Goal: Transaction & Acquisition: Register for event/course

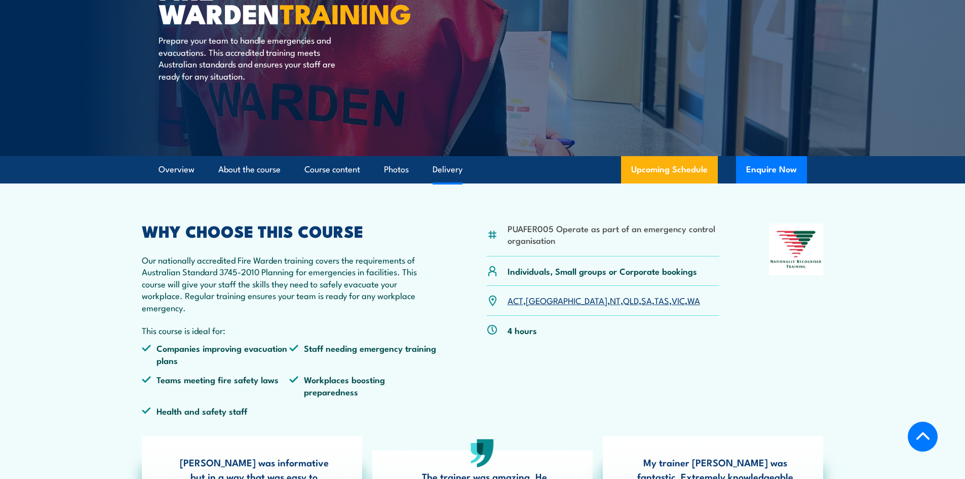
scroll to position [203, 0]
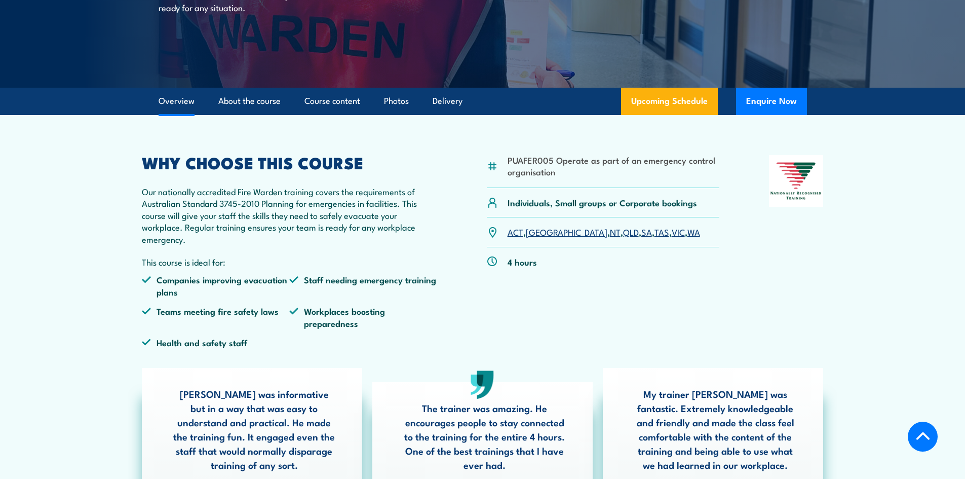
click at [641, 234] on link "SA" at bounding box center [646, 231] width 11 height 12
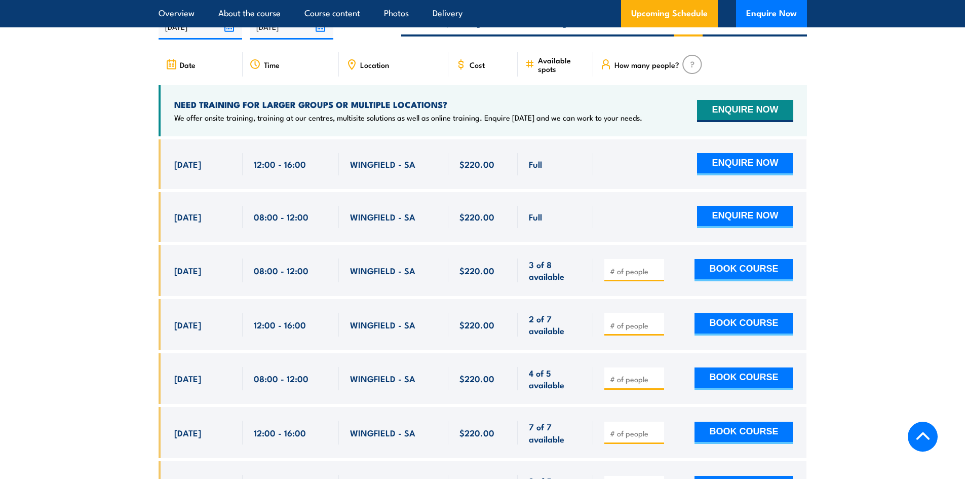
scroll to position [1924, 0]
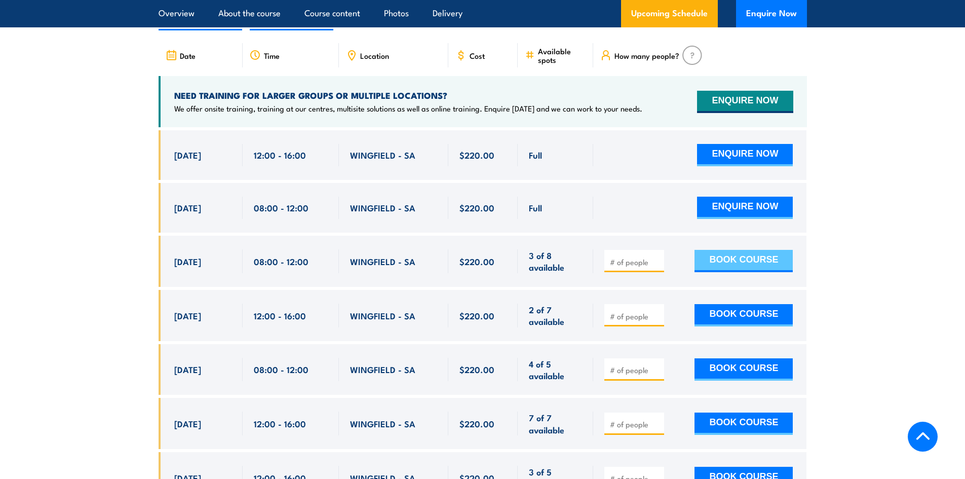
click at [775, 250] on button "BOOK COURSE" at bounding box center [743, 261] width 98 height 22
type input "1"
click at [728, 250] on button "BOOK COURSE" at bounding box center [743, 261] width 98 height 22
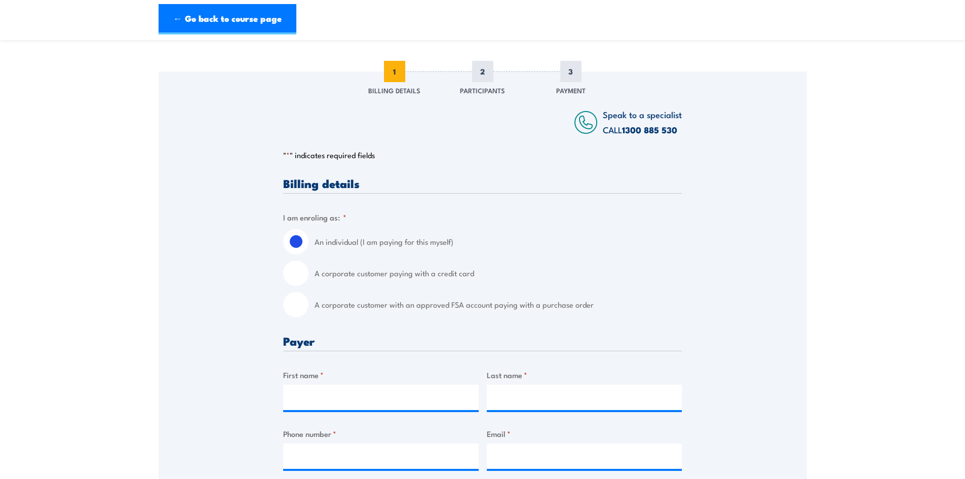
scroll to position [152, 0]
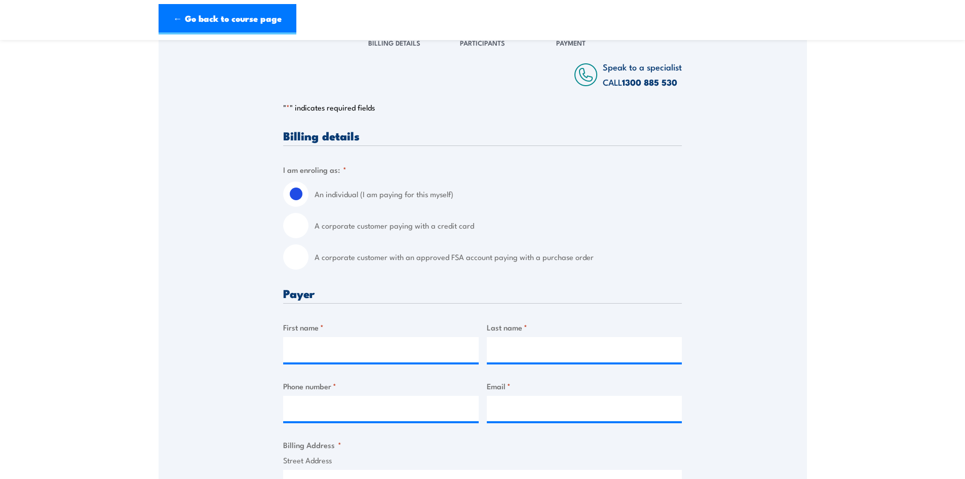
click at [297, 257] on input "A corporate customer with an approved FSA account paying with a purchase order" at bounding box center [295, 256] width 25 height 25
radio input "true"
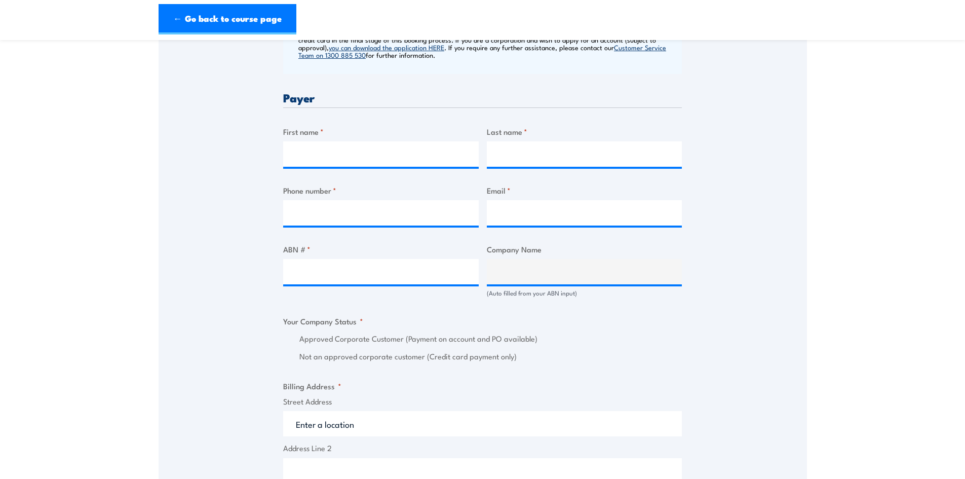
scroll to position [405, 0]
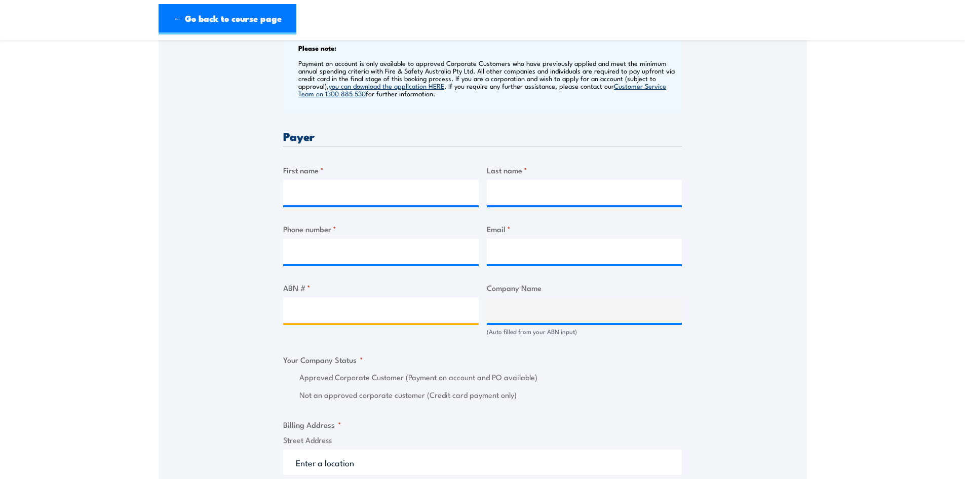
click at [300, 322] on input "ABN # *" at bounding box center [380, 309] width 195 height 25
paste input "28 002 707 262"
type input "28 002 707 262"
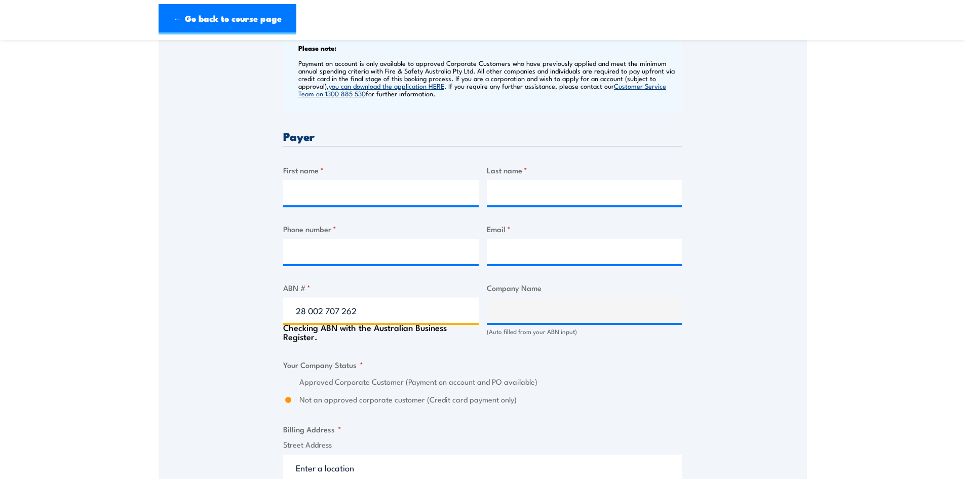
type input "ONESTEEL RECYCLING PTY LIMITED"
radio input "true"
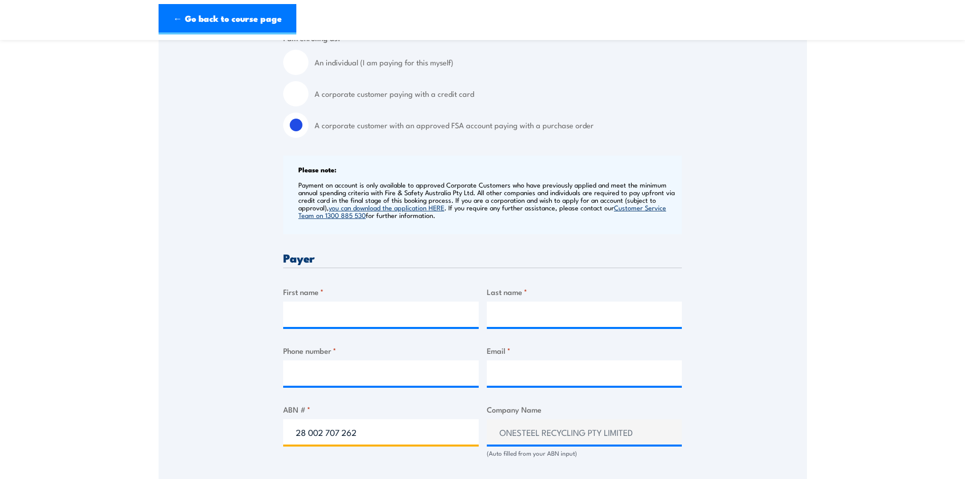
scroll to position [253, 0]
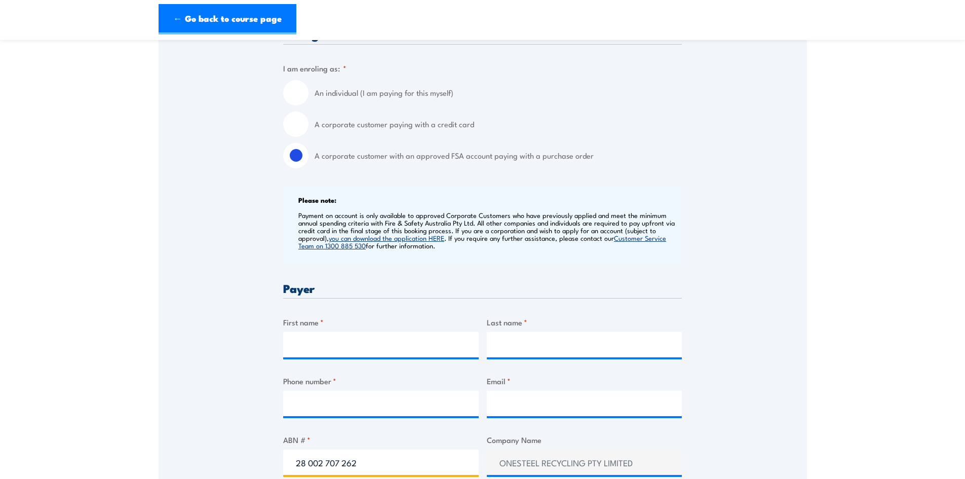
type input "28 002 707 262"
click at [297, 120] on input "A corporate customer paying with a credit card" at bounding box center [295, 123] width 25 height 25
radio input "true"
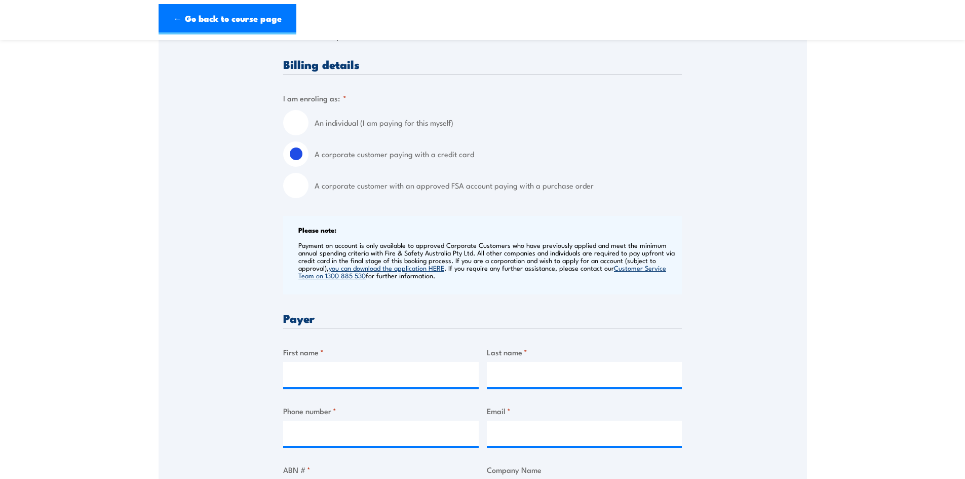
scroll to position [101, 0]
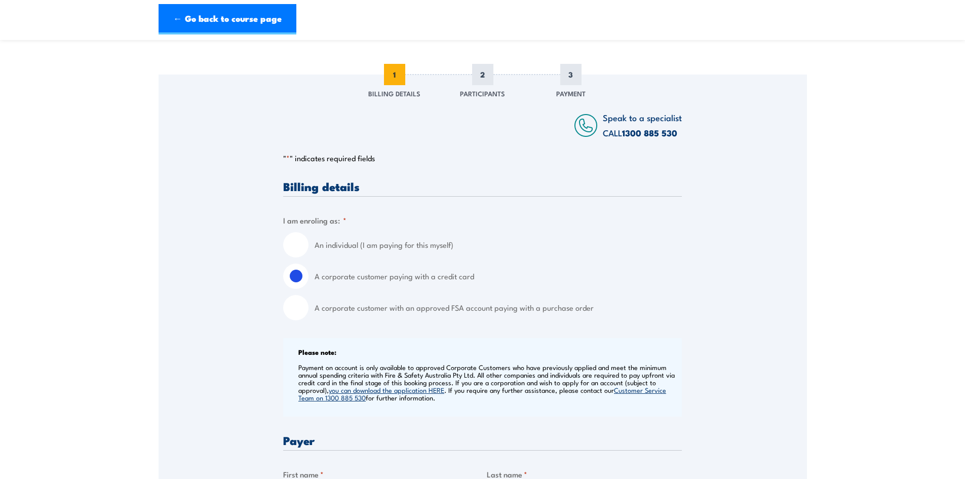
click at [295, 239] on input "An individual (I am paying for this myself)" at bounding box center [295, 244] width 25 height 25
radio input "true"
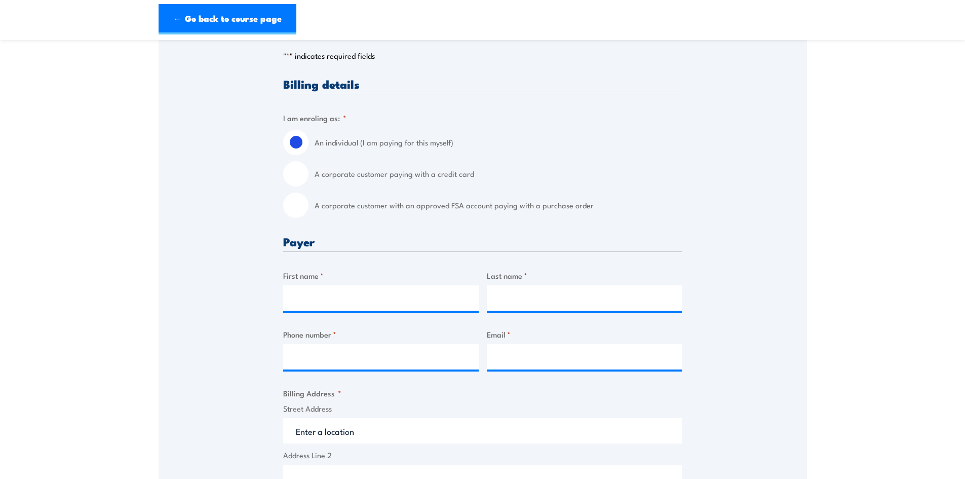
scroll to position [203, 0]
click at [298, 174] on input "A corporate customer paying with a credit card" at bounding box center [295, 174] width 25 height 25
radio input "true"
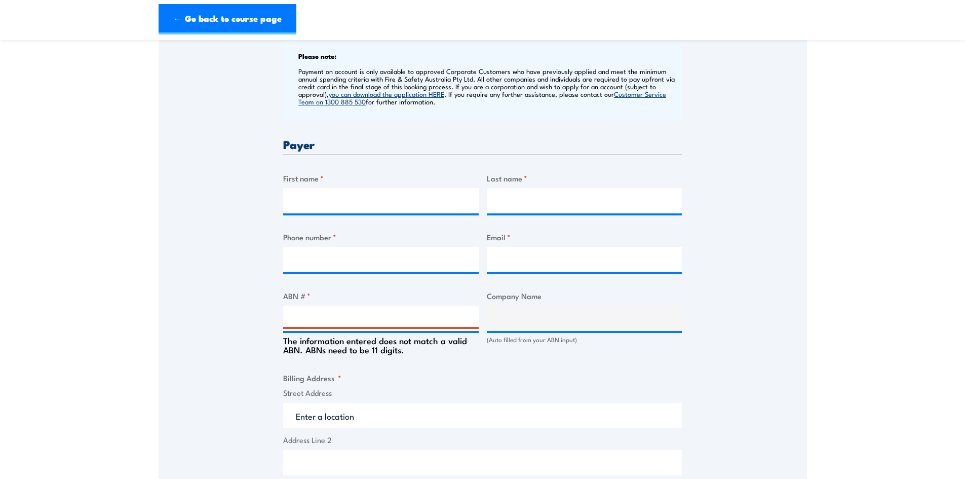
scroll to position [405, 0]
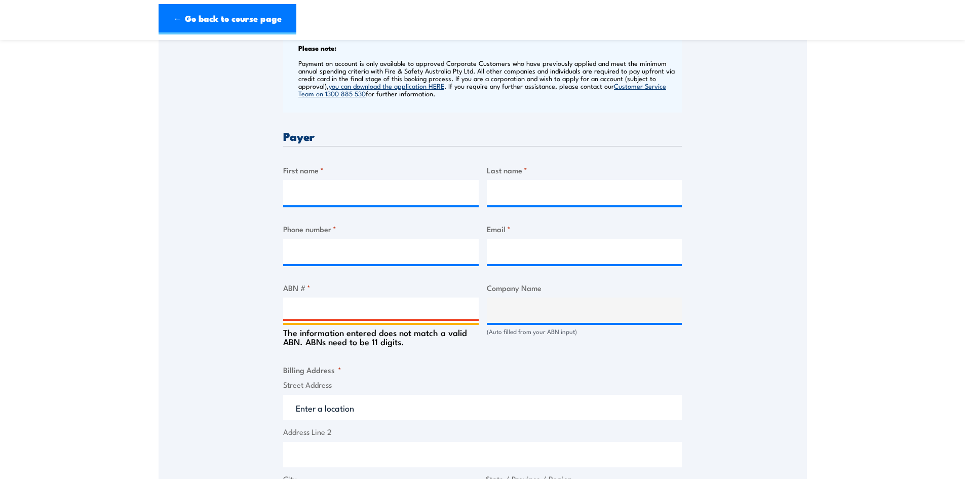
click at [336, 307] on input "ABN # *" at bounding box center [380, 309] width 195 height 25
paste input "28 002 707 262"
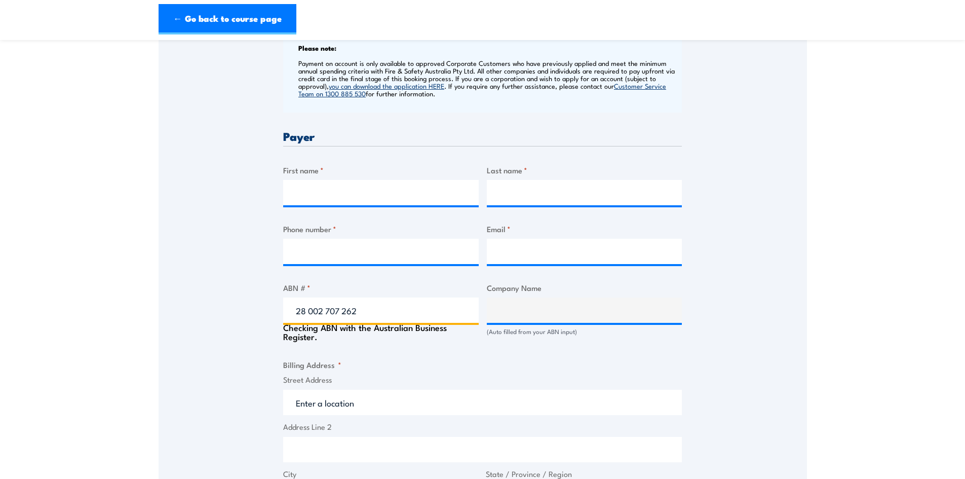
type input "28 002 707 262"
click at [159, 305] on div "Speak to a specialist CALL [PHONE_NUMBER] CALL [PHONE_NUMBER] " * " indicates r…" at bounding box center [483, 300] width 648 height 1058
type input "ONESTEEL RECYCLING PTY LIMITED"
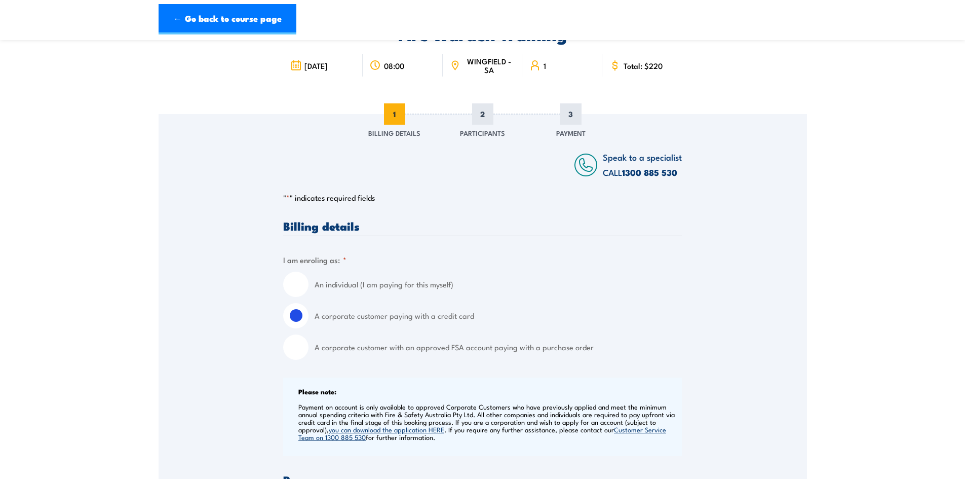
scroll to position [51, 0]
